Goal: Download file/media

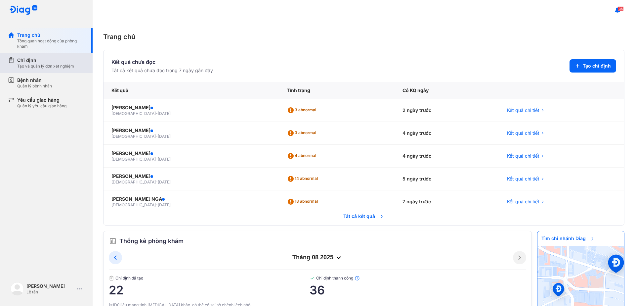
click at [28, 59] on div "Chỉ định" at bounding box center [45, 60] width 57 height 7
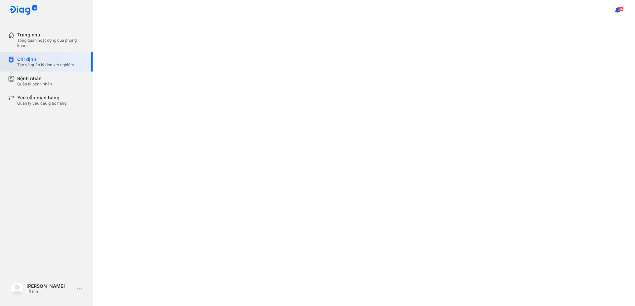
click at [28, 59] on div "Chỉ định" at bounding box center [45, 59] width 57 height 6
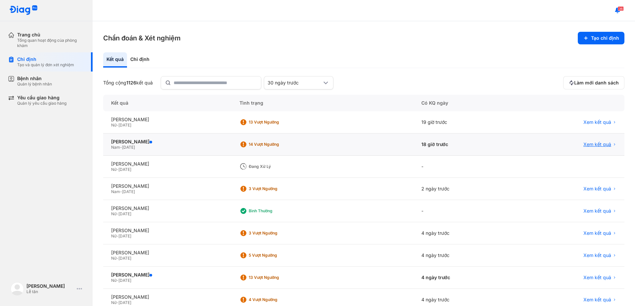
click at [595, 145] on span "Xem kết quả" at bounding box center [598, 144] width 28 height 6
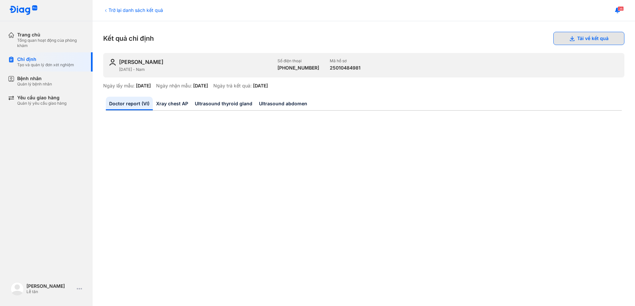
click at [569, 39] on icon at bounding box center [571, 38] width 5 height 5
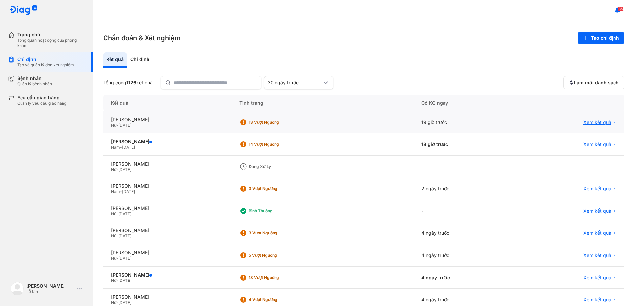
click at [589, 120] on span "Xem kết quả" at bounding box center [598, 122] width 28 height 6
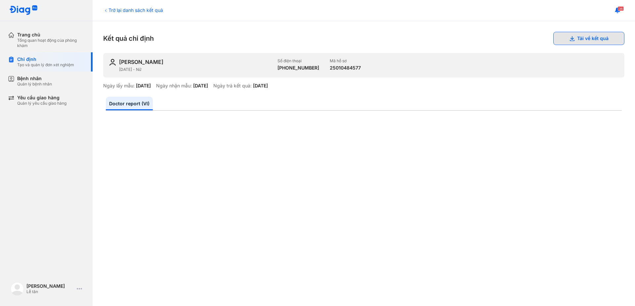
click at [577, 44] on button "Tải về kết quả" at bounding box center [588, 38] width 71 height 13
